Goal: Information Seeking & Learning: Check status

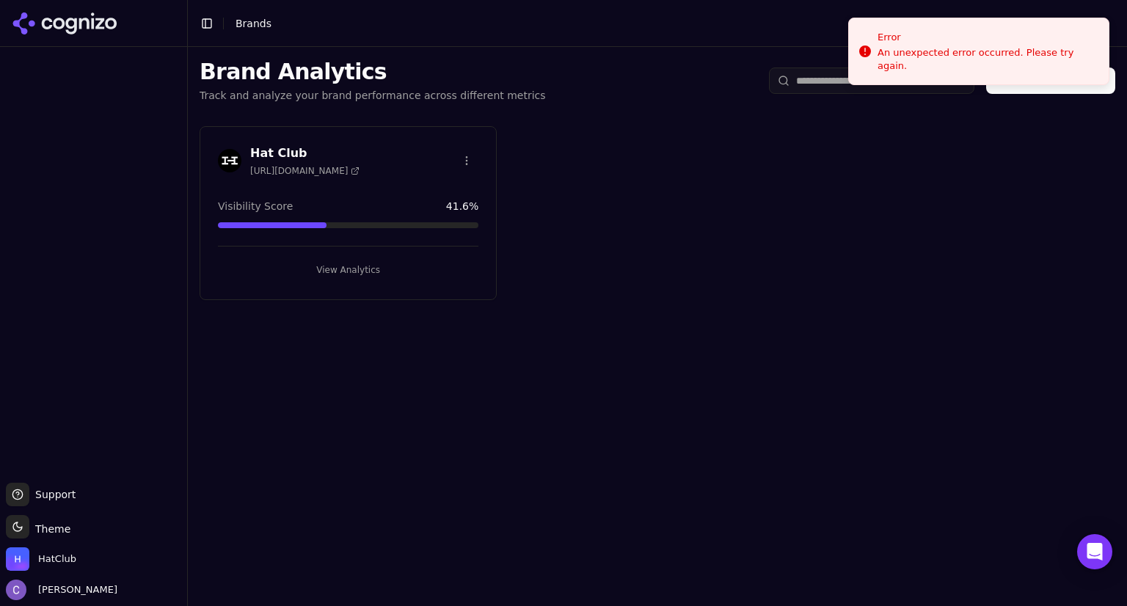
click at [334, 268] on button "View Analytics" at bounding box center [348, 269] width 260 height 23
